Goal: Information Seeking & Learning: Learn about a topic

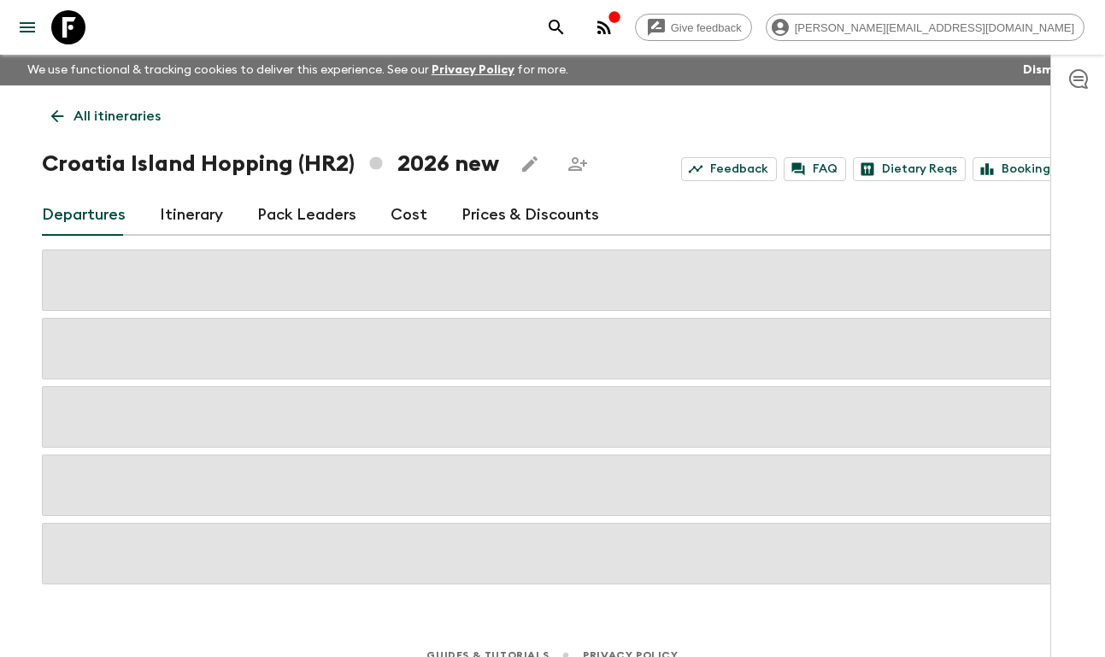
click at [573, 24] on button "search adventures" at bounding box center [556, 27] width 34 height 34
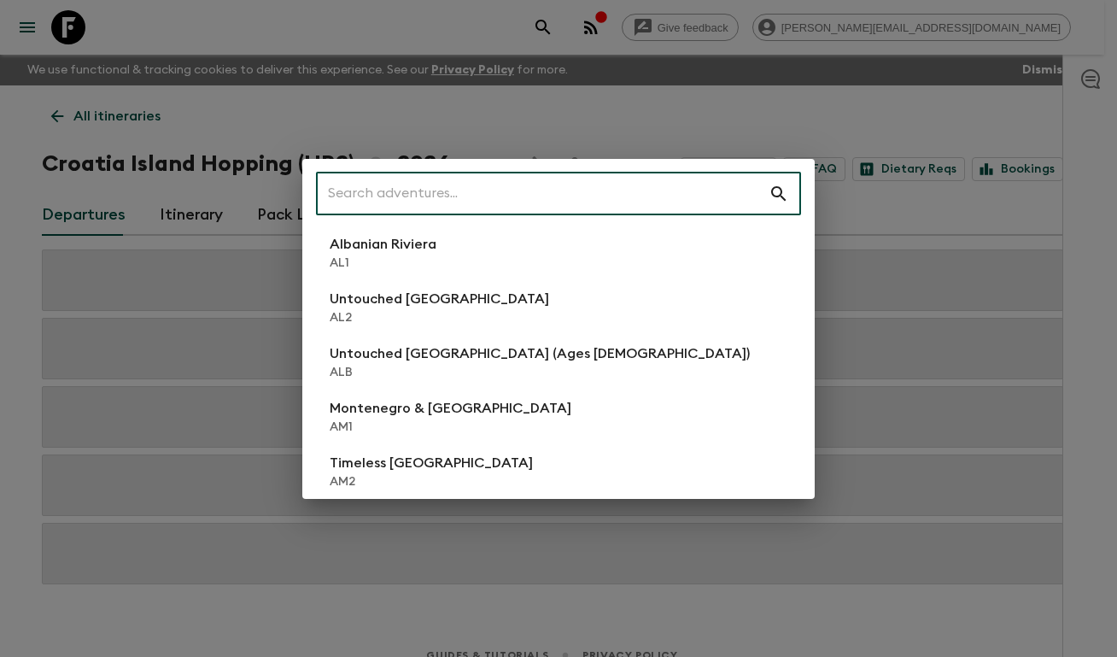
click at [589, 74] on div "​ Albanian Riviera [GEOGRAPHIC_DATA] Untouched [GEOGRAPHIC_DATA] [GEOGRAPHIC_DA…" at bounding box center [558, 328] width 1117 height 657
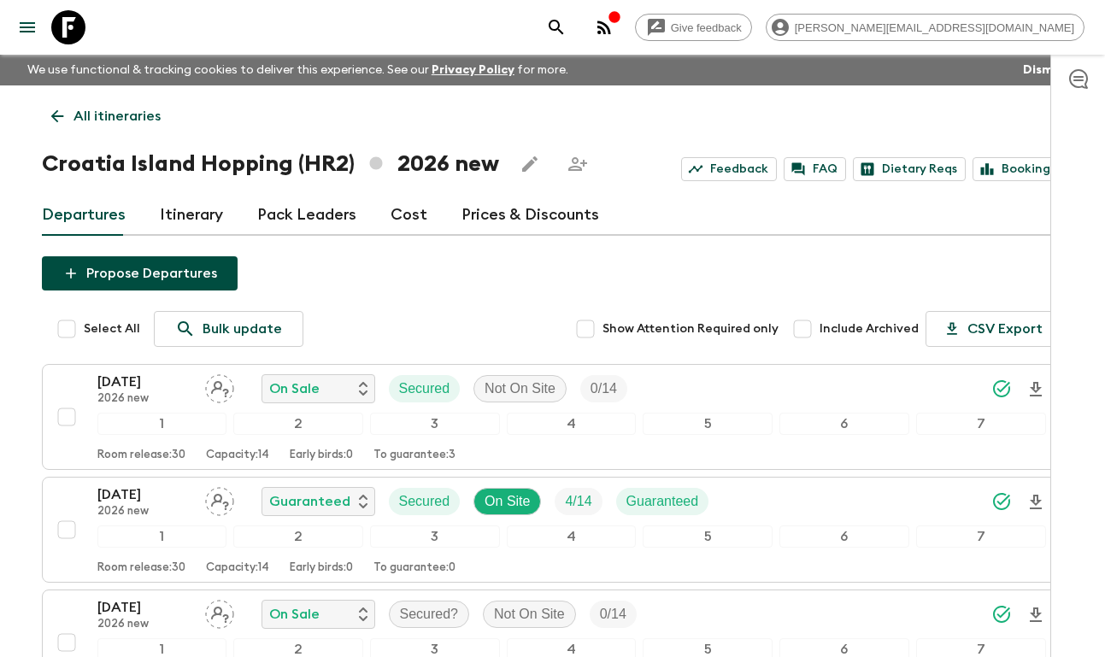
click at [81, 25] on icon at bounding box center [68, 27] width 34 height 34
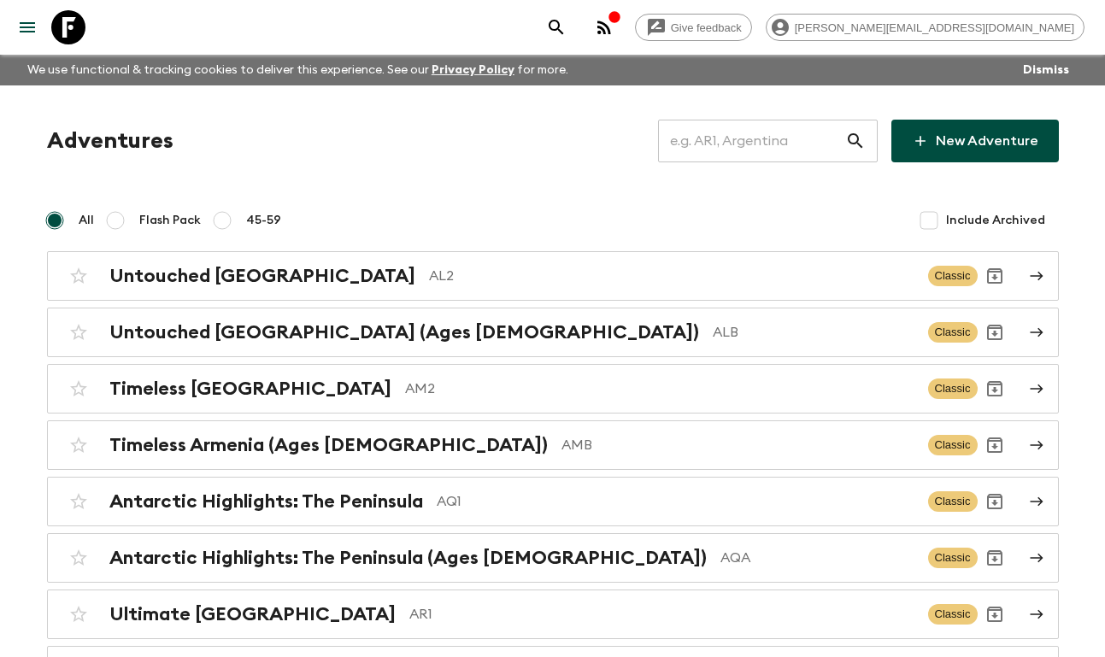
click at [733, 127] on input "text" at bounding box center [751, 141] width 187 height 48
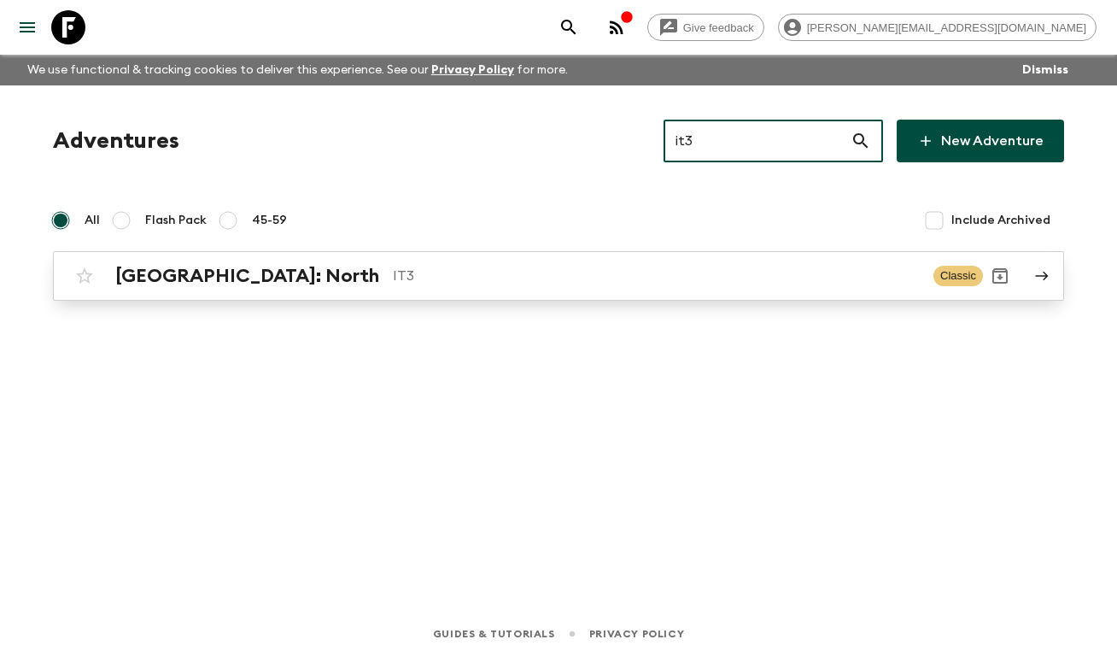
type input "it3"
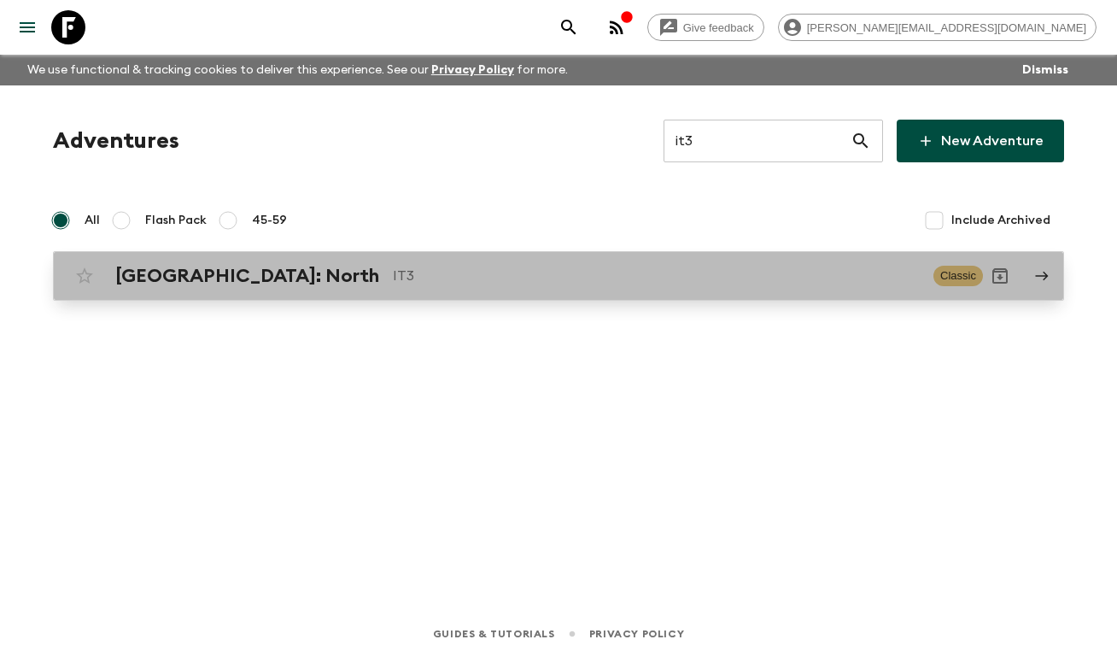
click at [199, 277] on h2 "[GEOGRAPHIC_DATA]: North" at bounding box center [247, 276] width 264 height 22
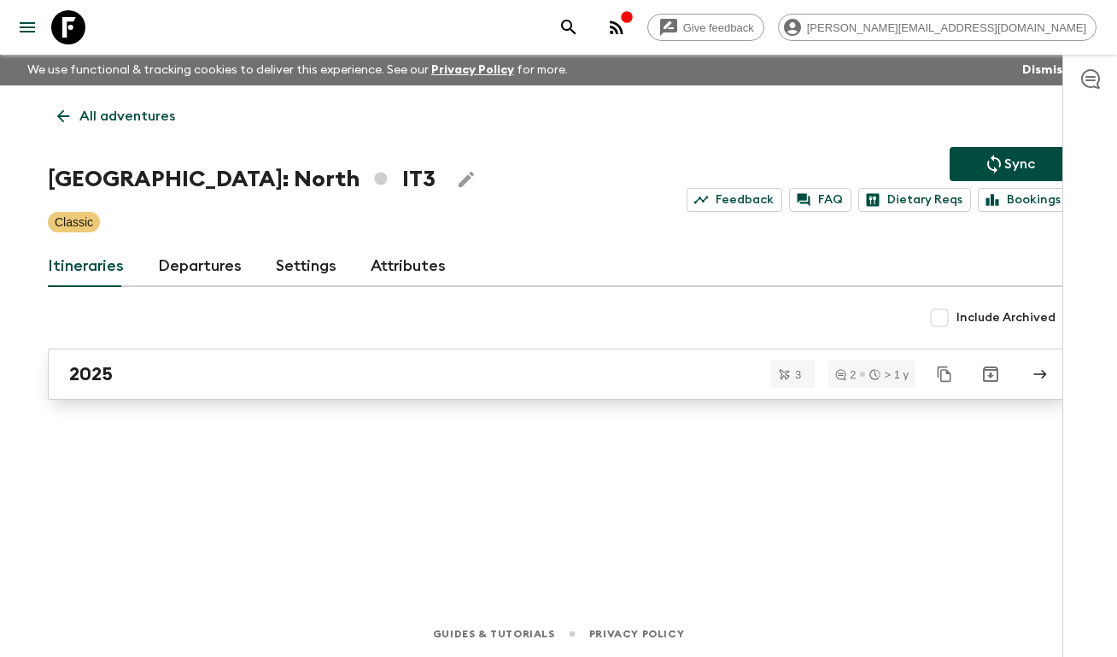
click at [145, 388] on link "2025" at bounding box center [559, 374] width 1022 height 51
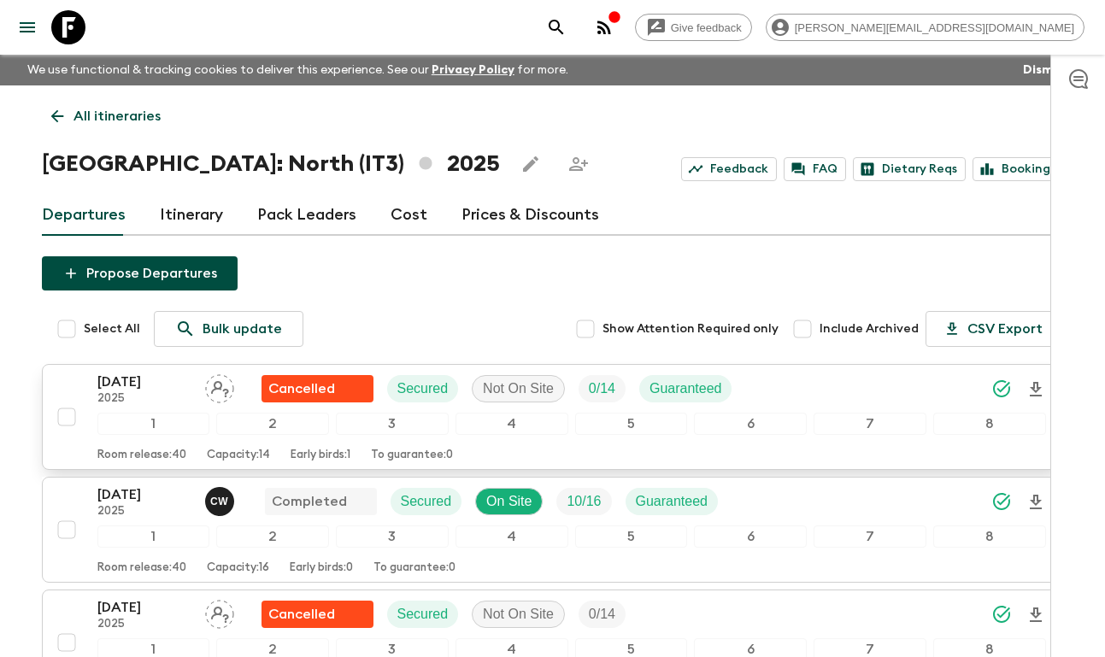
scroll to position [194, 0]
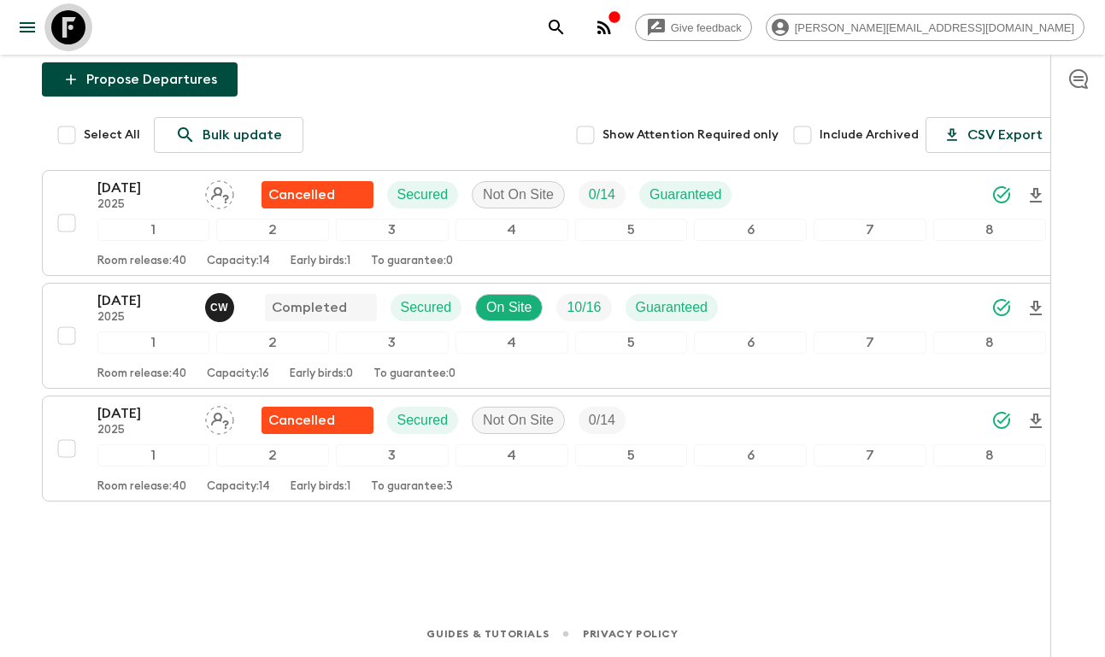
click at [73, 32] on icon at bounding box center [68, 27] width 34 height 34
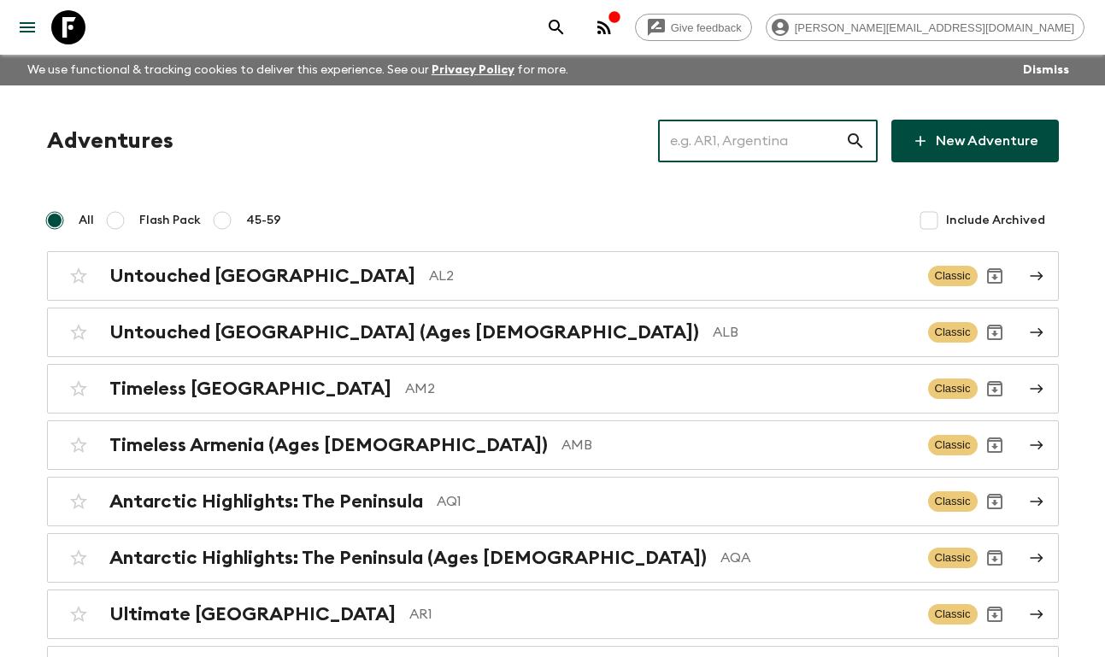
click at [731, 139] on input "text" at bounding box center [751, 141] width 187 height 48
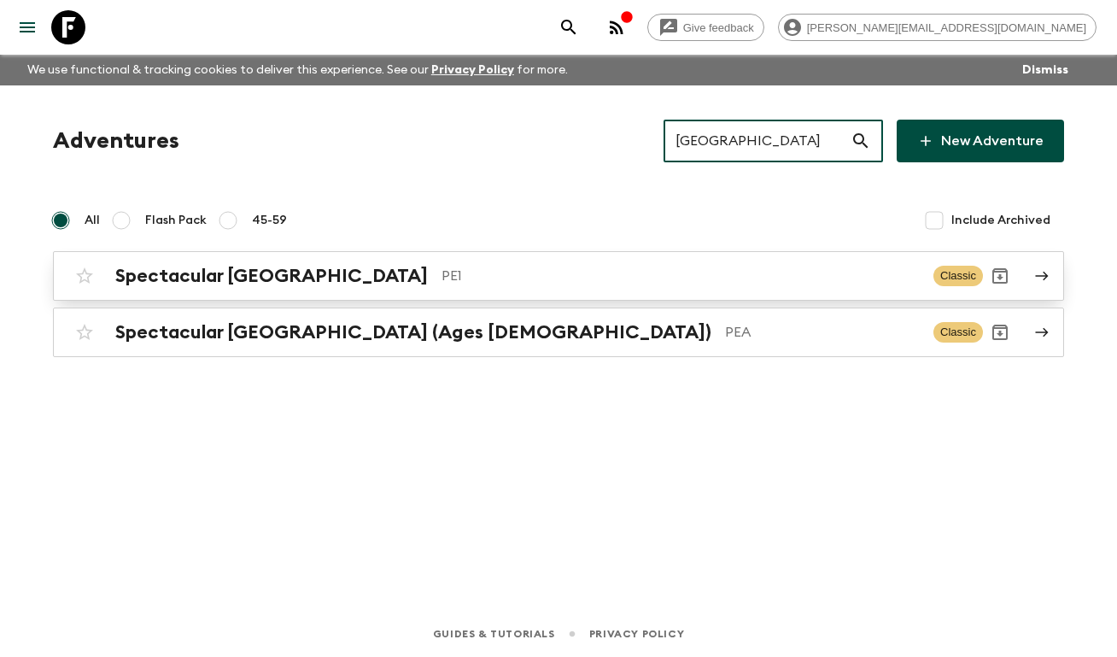
type input "[GEOGRAPHIC_DATA]"
click at [236, 270] on h2 "Spectacular [GEOGRAPHIC_DATA]" at bounding box center [271, 276] width 313 height 22
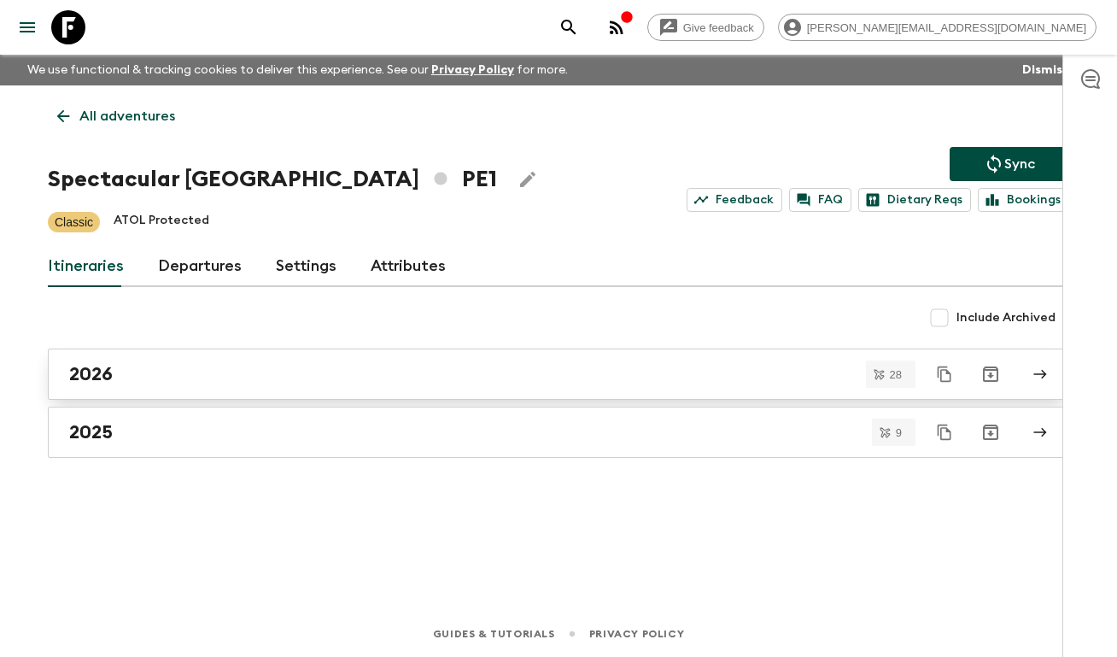
click at [128, 370] on div "2026" at bounding box center [542, 374] width 947 height 22
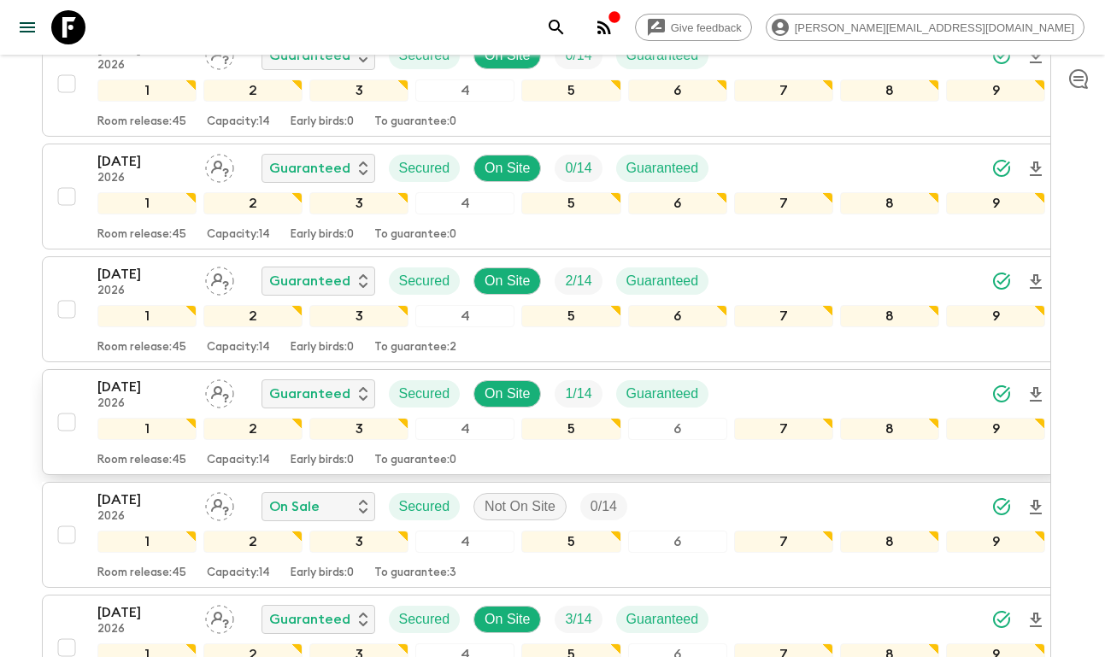
scroll to position [1348, 0]
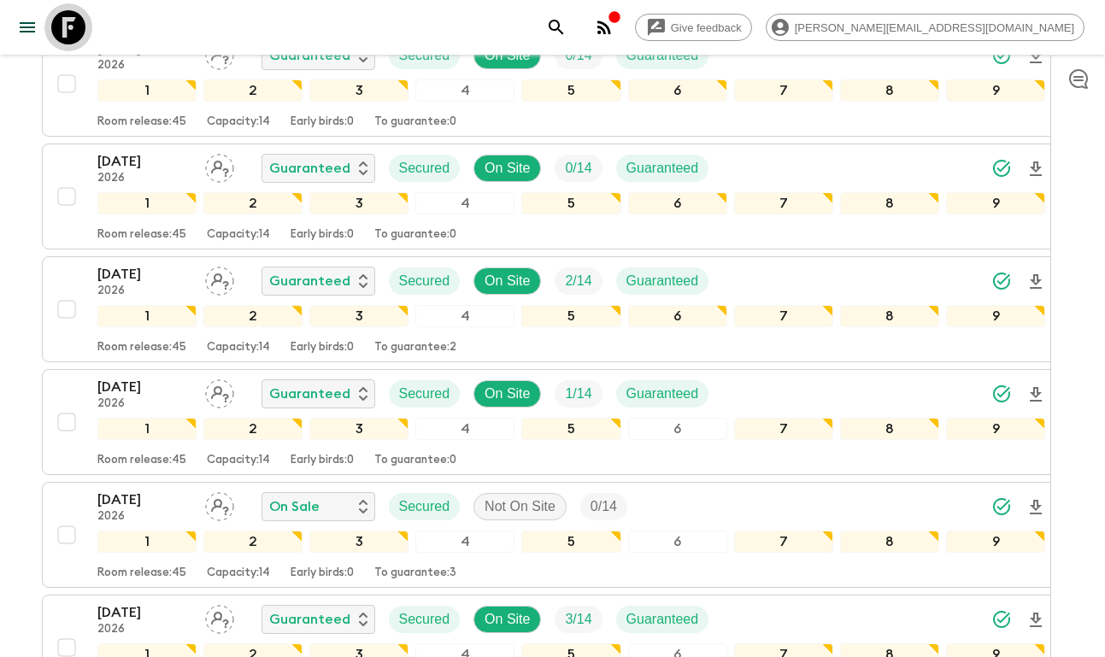
click at [65, 25] on icon at bounding box center [68, 27] width 34 height 34
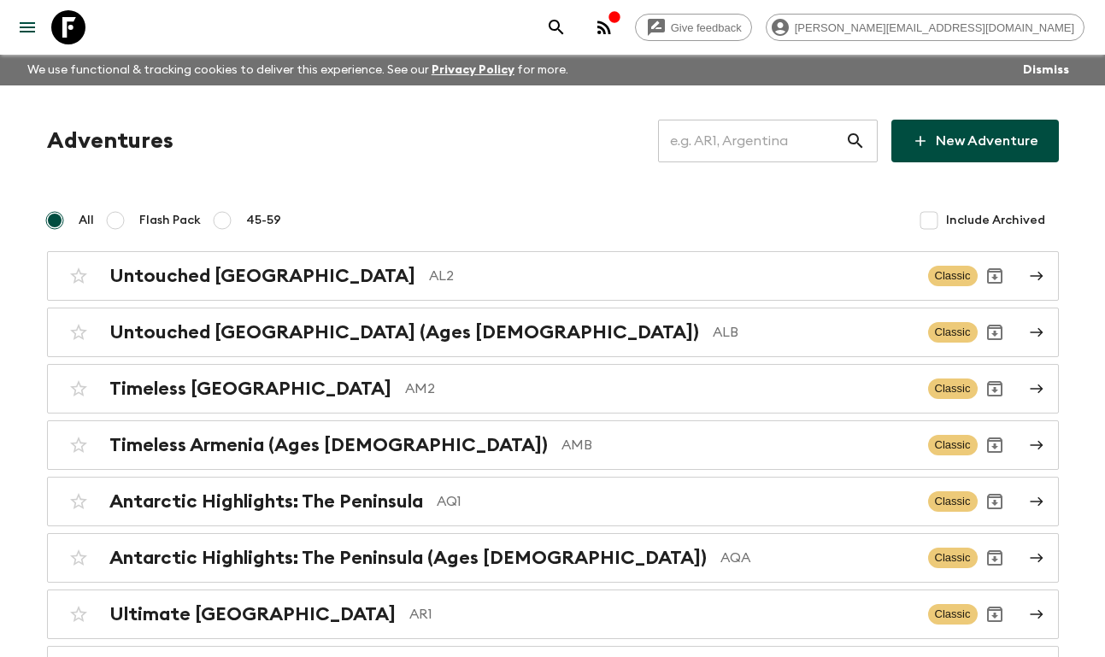
click at [708, 137] on input "text" at bounding box center [751, 141] width 187 height 48
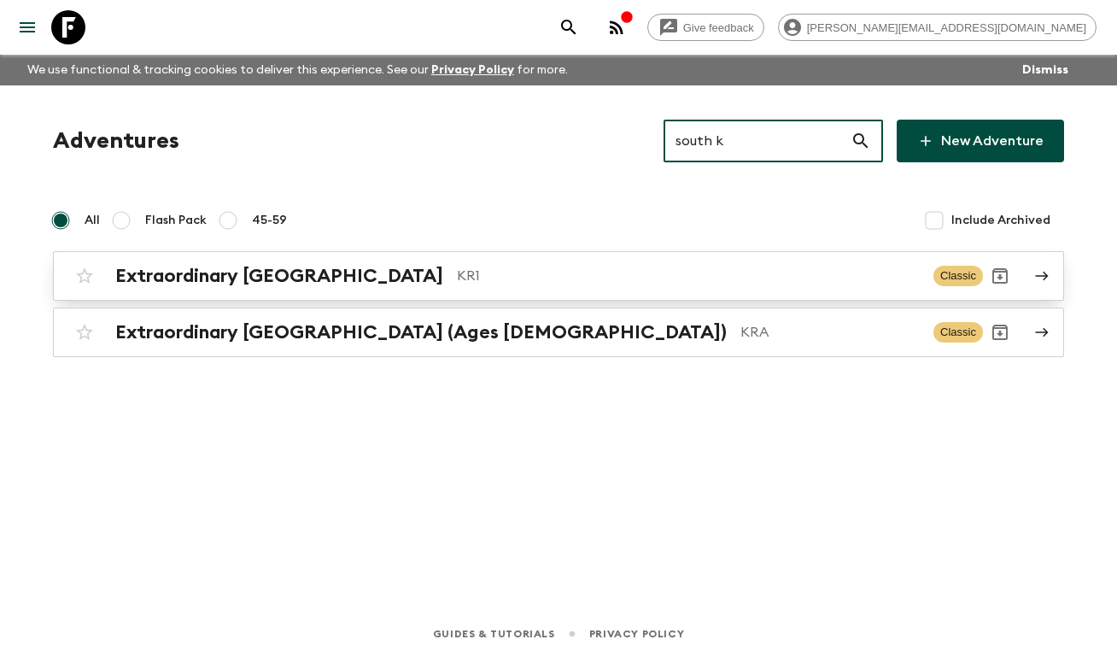
type input "south k"
click at [208, 257] on link "Extraordinary [GEOGRAPHIC_DATA] KR1 Classic" at bounding box center [558, 276] width 1011 height 50
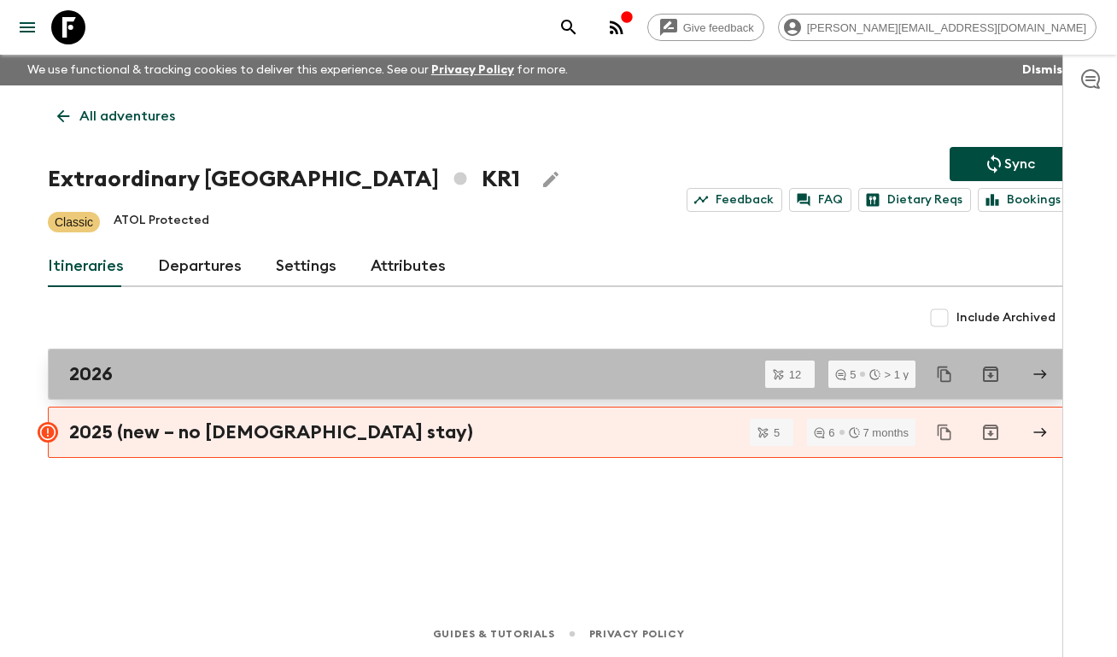
click at [181, 381] on div "2026" at bounding box center [542, 374] width 947 height 22
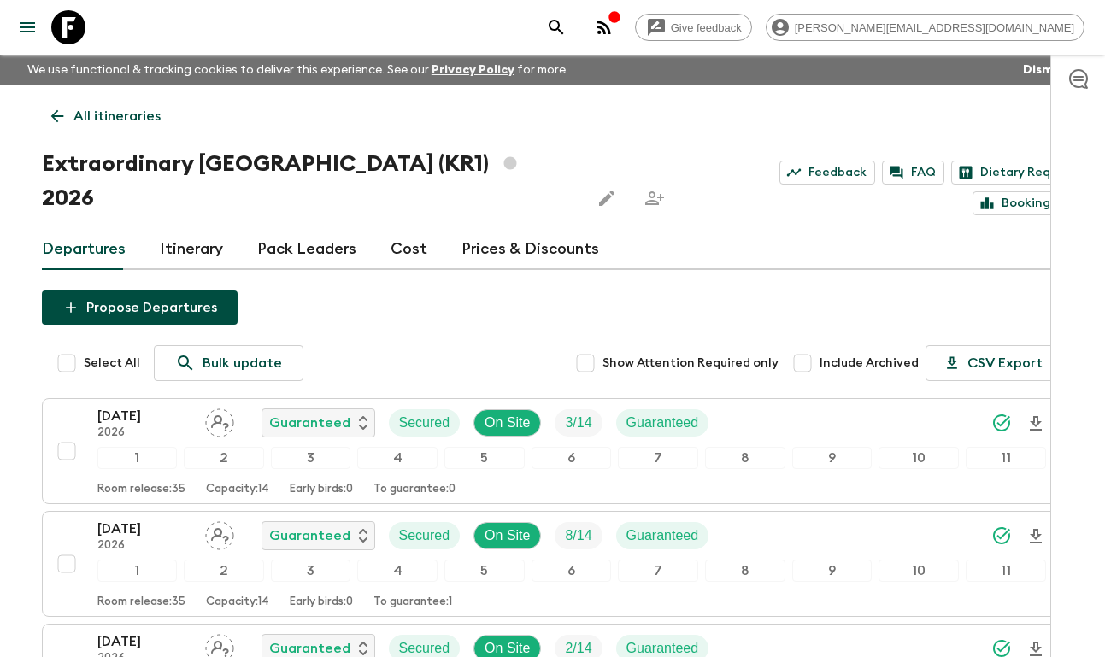
click at [53, 109] on icon at bounding box center [57, 116] width 19 height 19
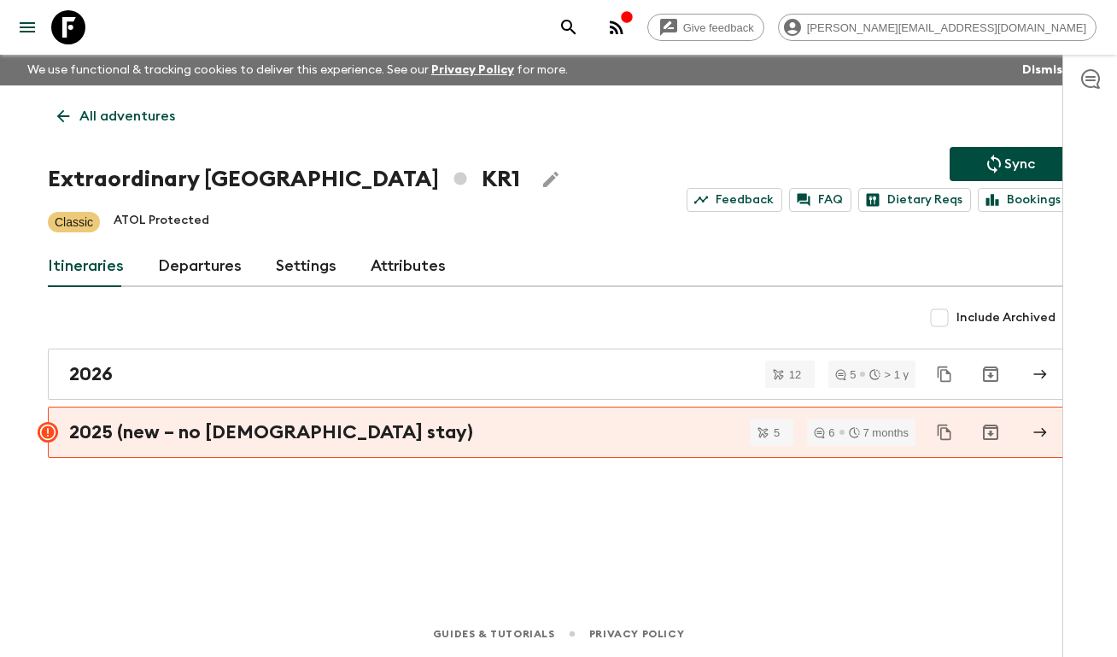
click at [423, 259] on link "Attributes" at bounding box center [408, 266] width 75 height 41
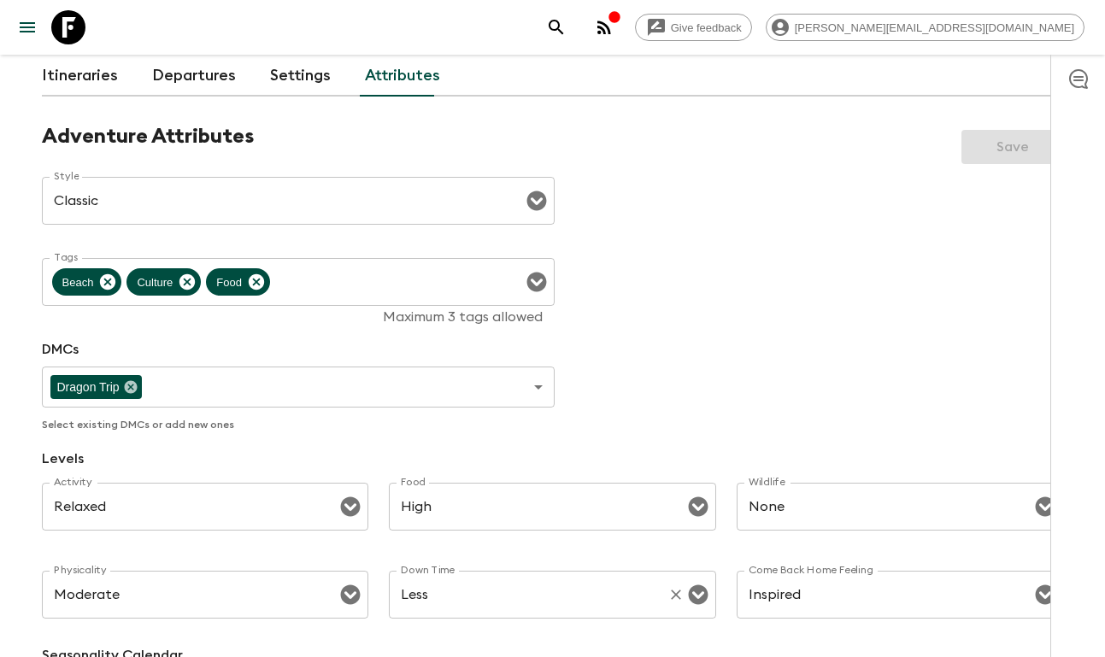
scroll to position [138, 0]
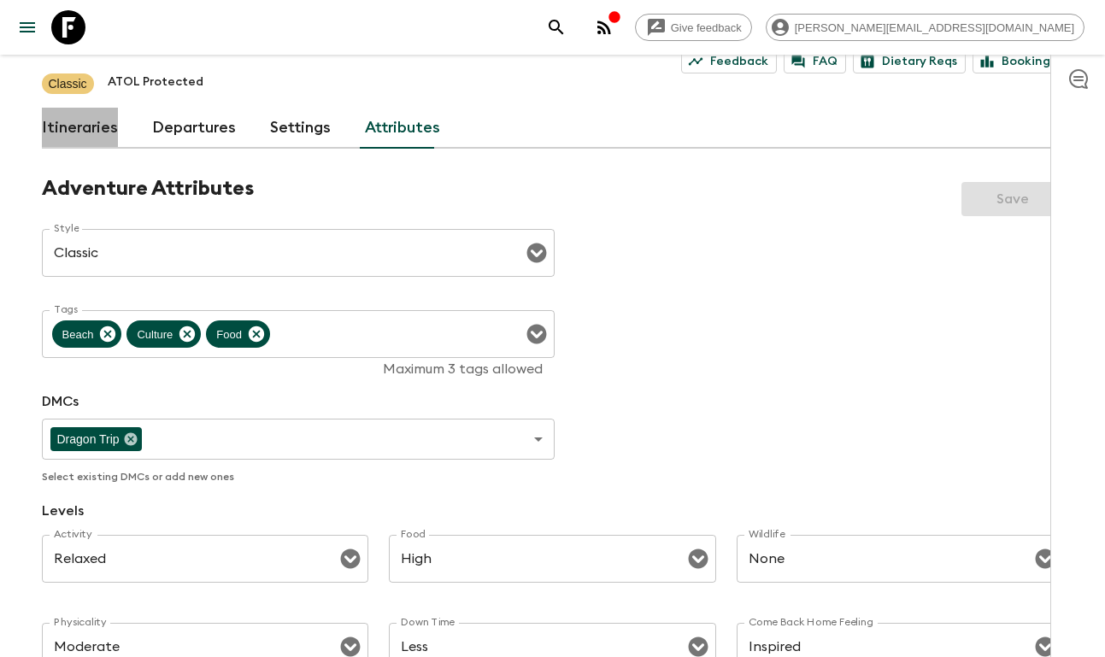
click at [101, 127] on link "Itineraries" at bounding box center [80, 128] width 76 height 41
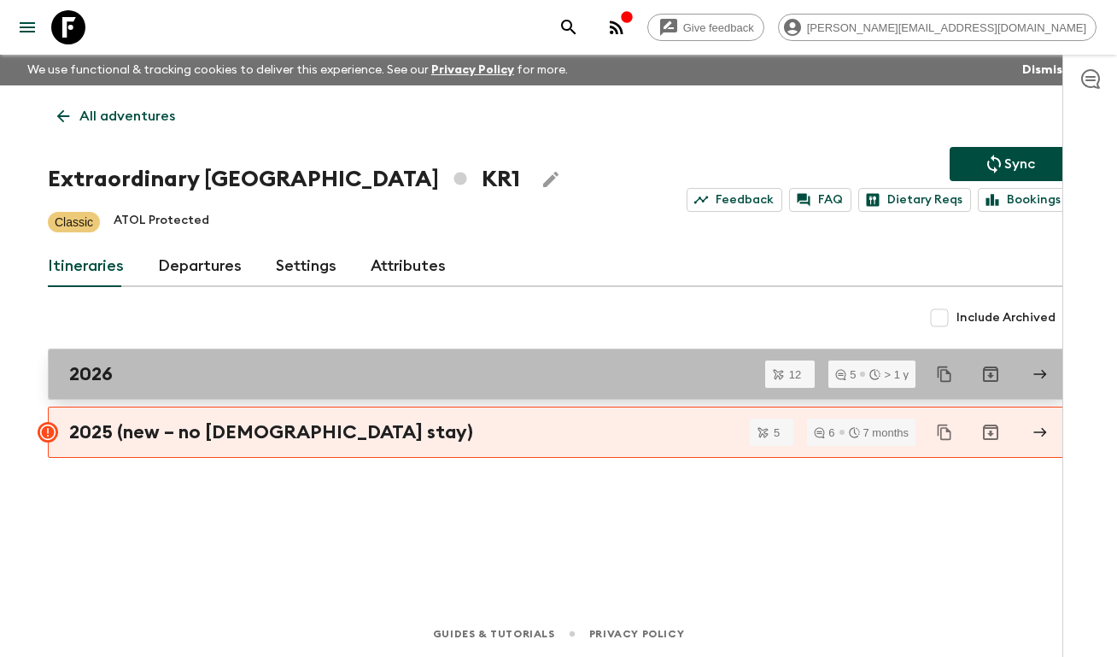
click at [117, 367] on div "2026" at bounding box center [542, 374] width 947 height 22
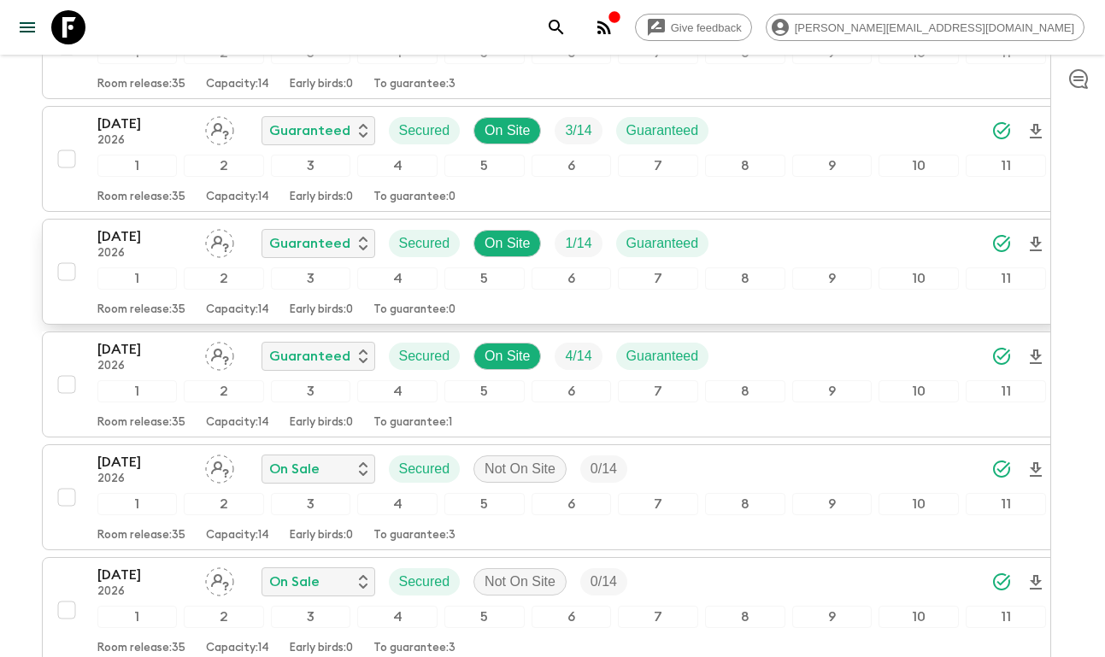
scroll to position [624, 0]
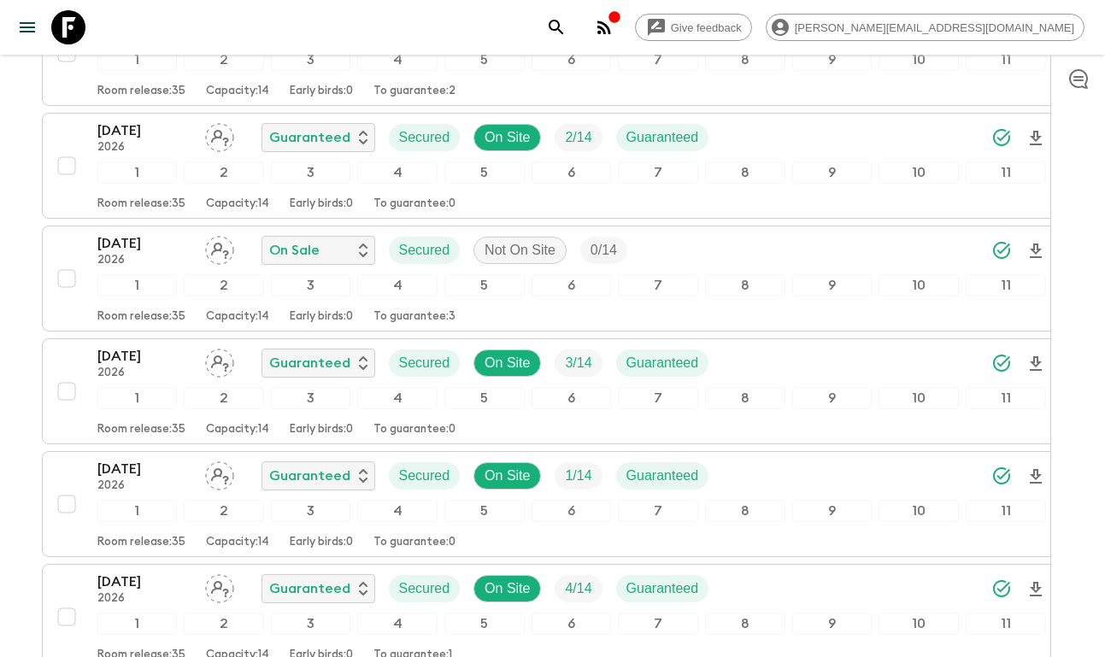
click at [73, 17] on icon at bounding box center [68, 27] width 34 height 34
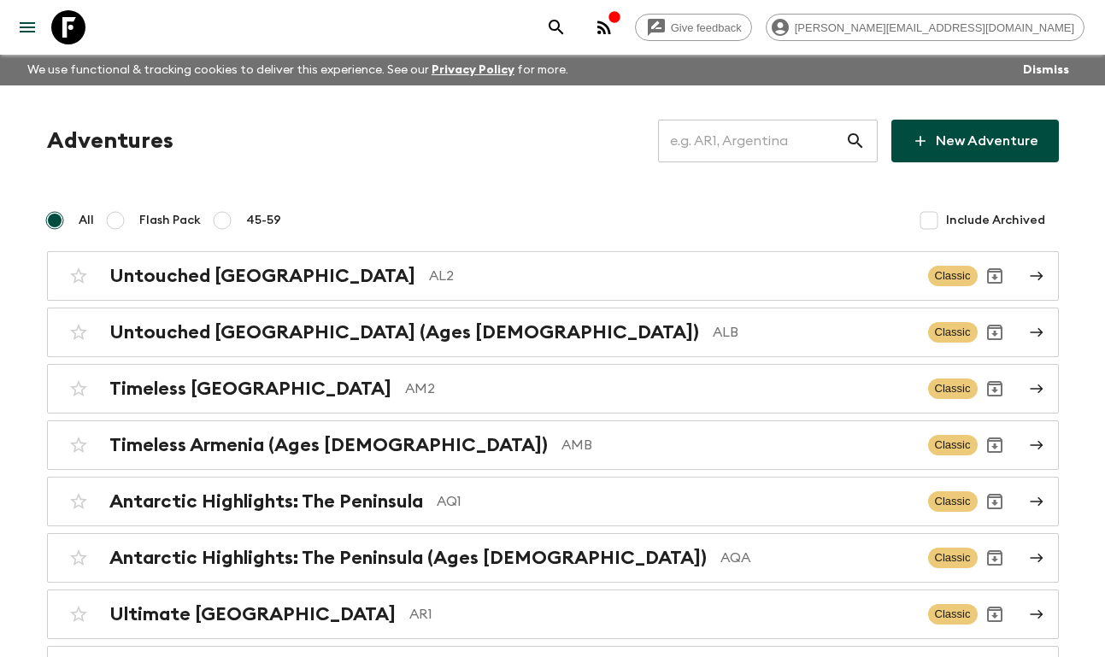
click at [740, 133] on input "text" at bounding box center [751, 141] width 187 height 48
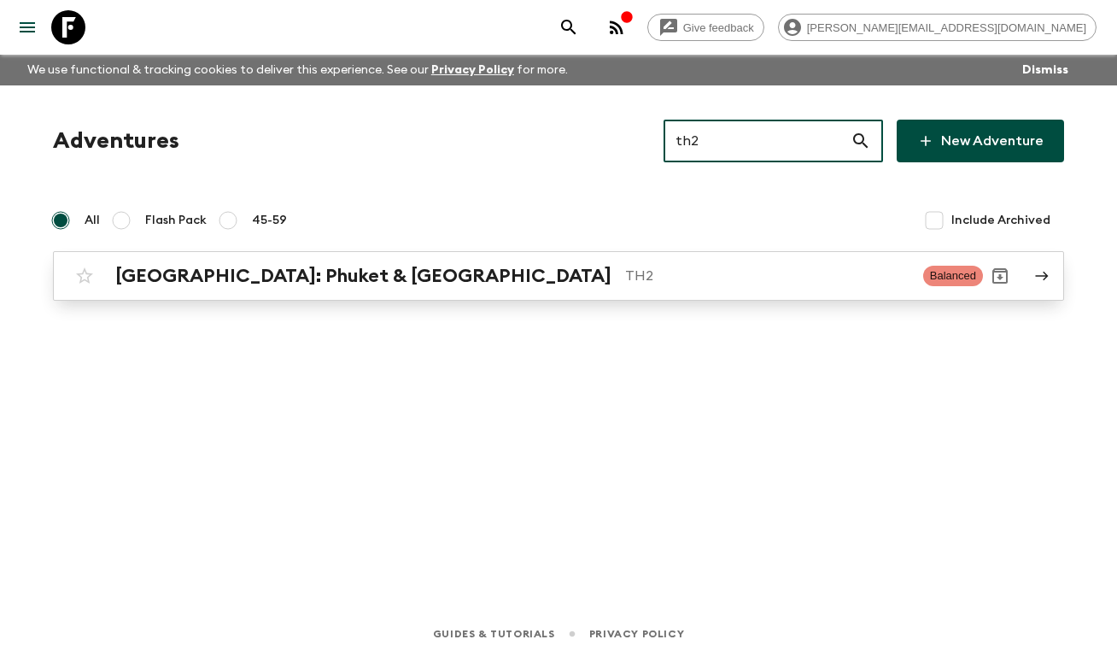
type input "th2"
click at [414, 281] on h2 "[GEOGRAPHIC_DATA]: Phuket & [GEOGRAPHIC_DATA]" at bounding box center [363, 276] width 496 height 22
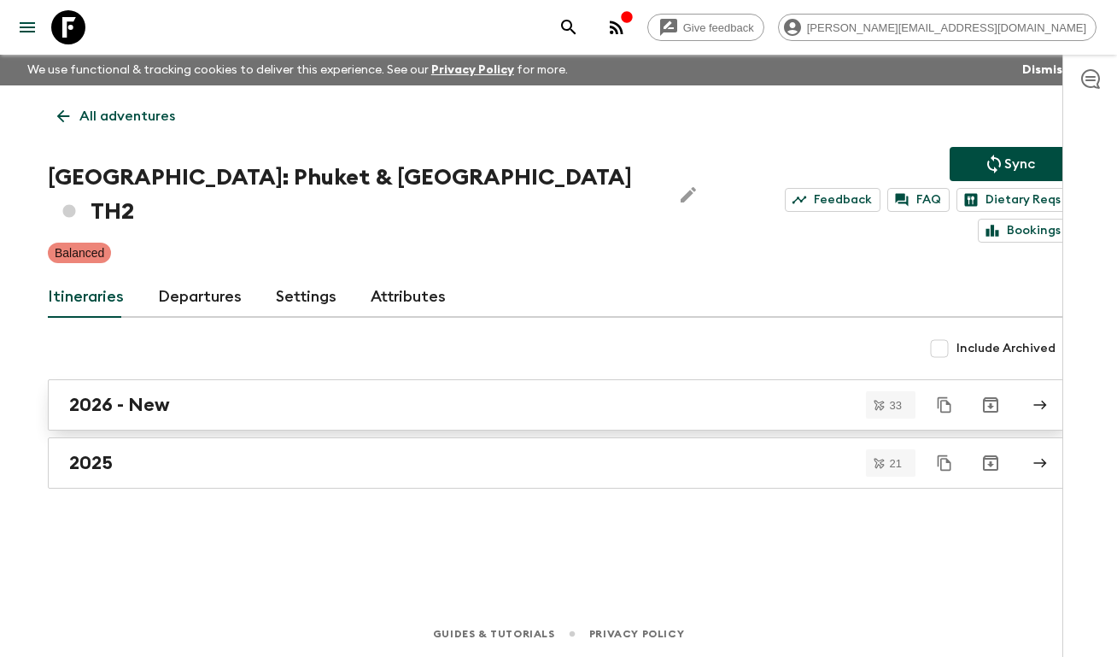
click at [173, 394] on div "2026 - New" at bounding box center [542, 405] width 947 height 22
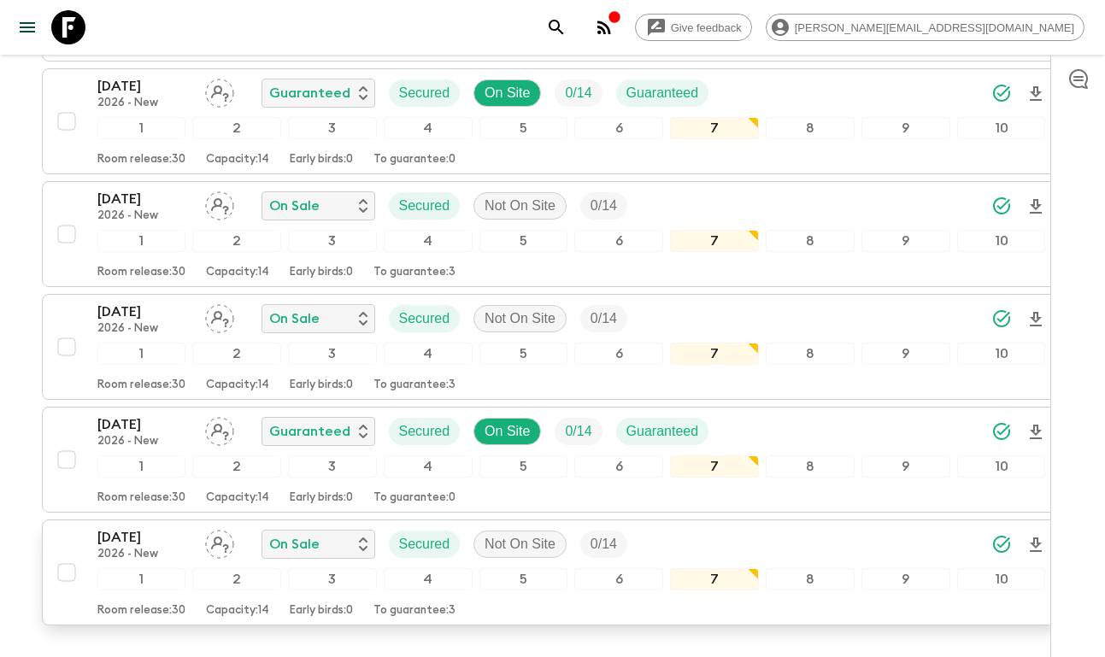
scroll to position [3561, 0]
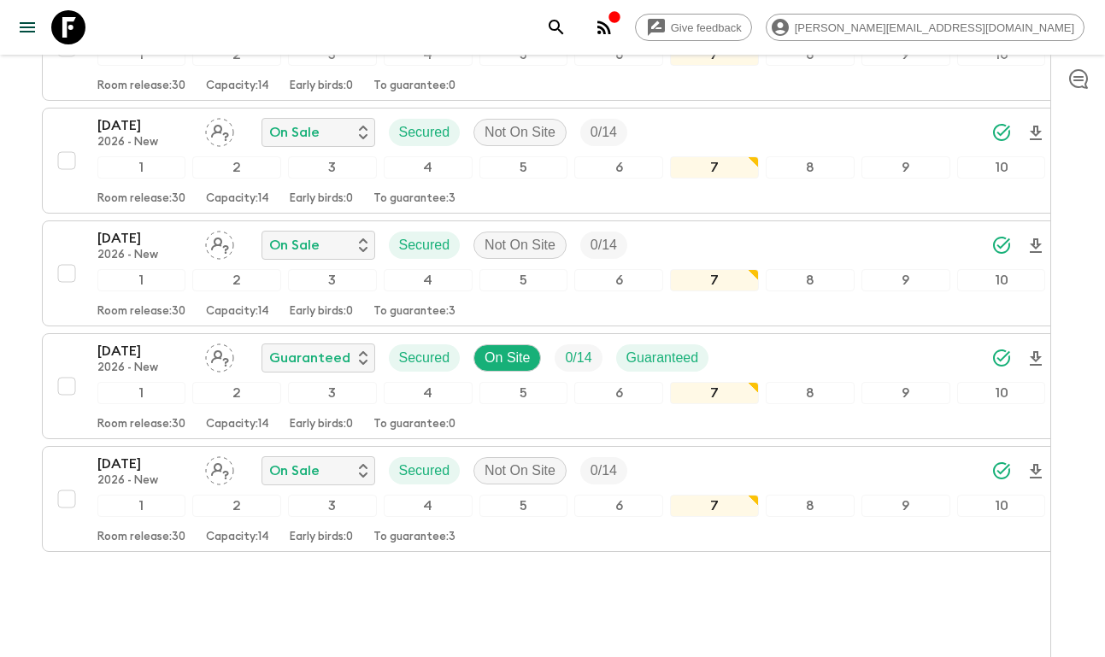
click at [77, 23] on icon at bounding box center [68, 27] width 34 height 34
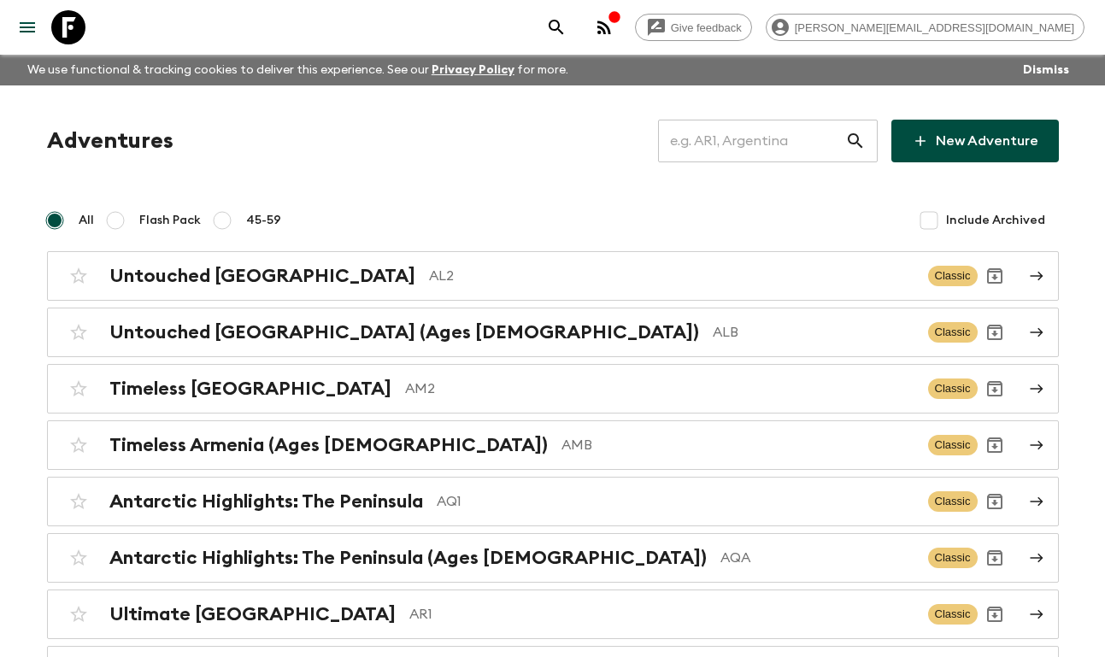
click at [724, 145] on input "text" at bounding box center [751, 141] width 187 height 48
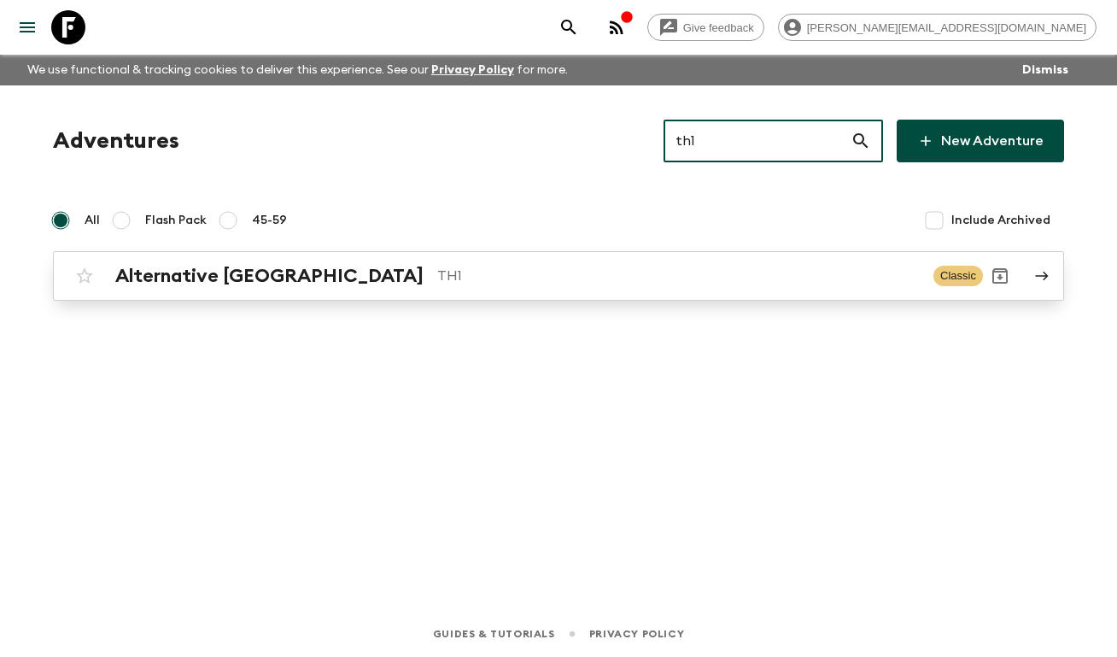
type input "th1"
click at [294, 279] on h2 "Alternative [GEOGRAPHIC_DATA]" at bounding box center [269, 276] width 308 height 22
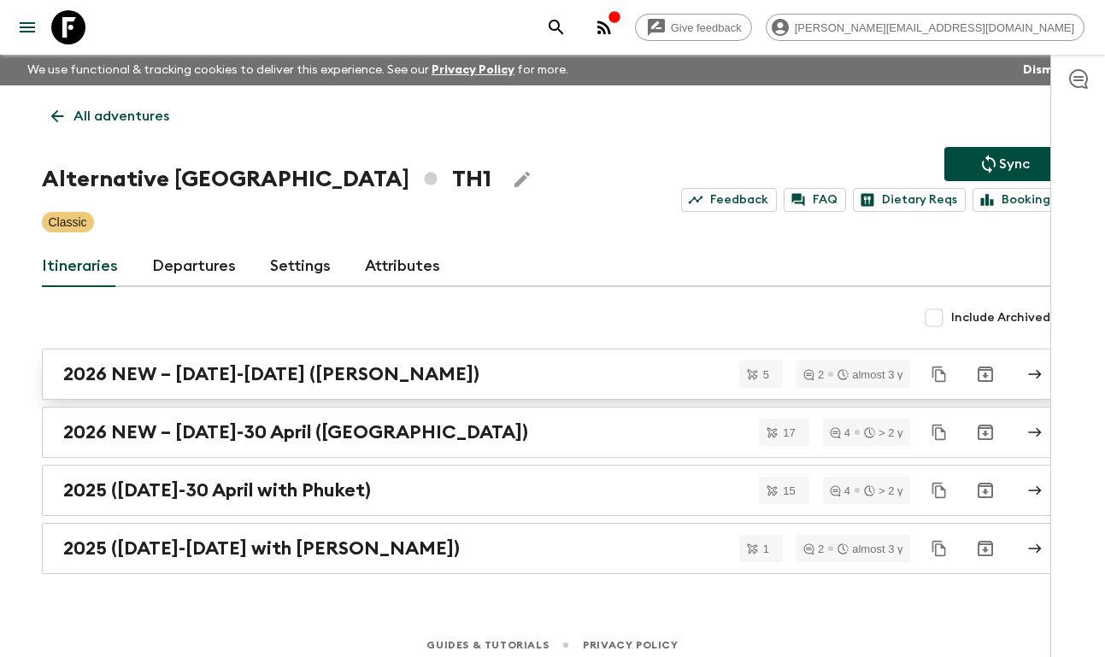
click at [289, 379] on h2 "2026 NEW – [DATE]-[DATE] ([PERSON_NAME])" at bounding box center [271, 374] width 416 height 22
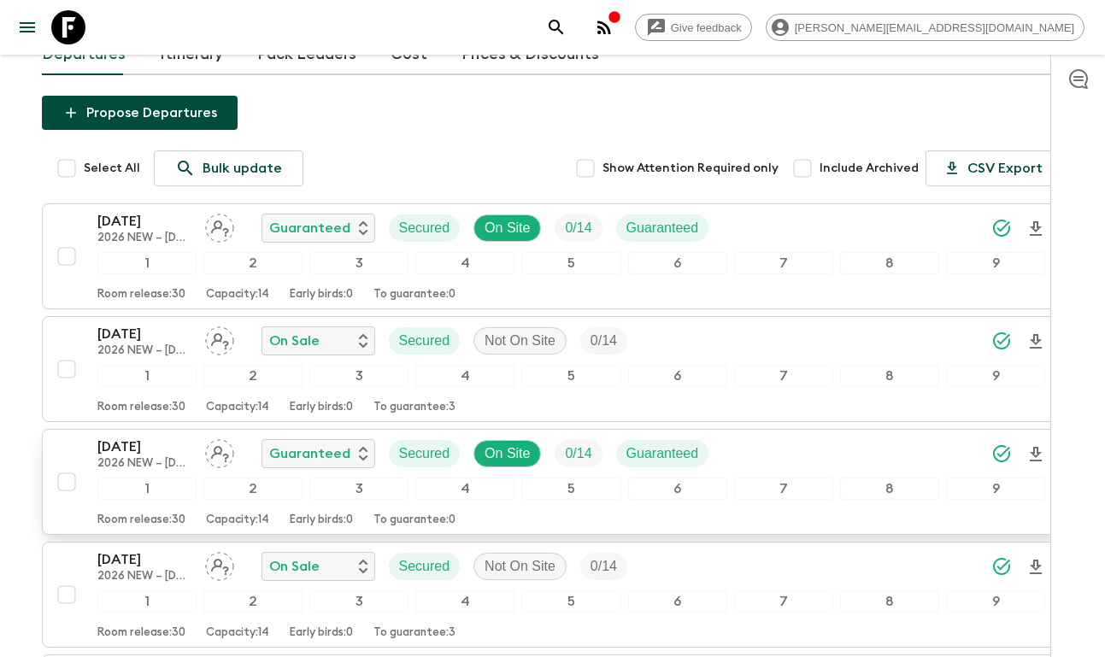
scroll to position [193, 0]
